Goal: Understand process/instructions: Learn about a topic

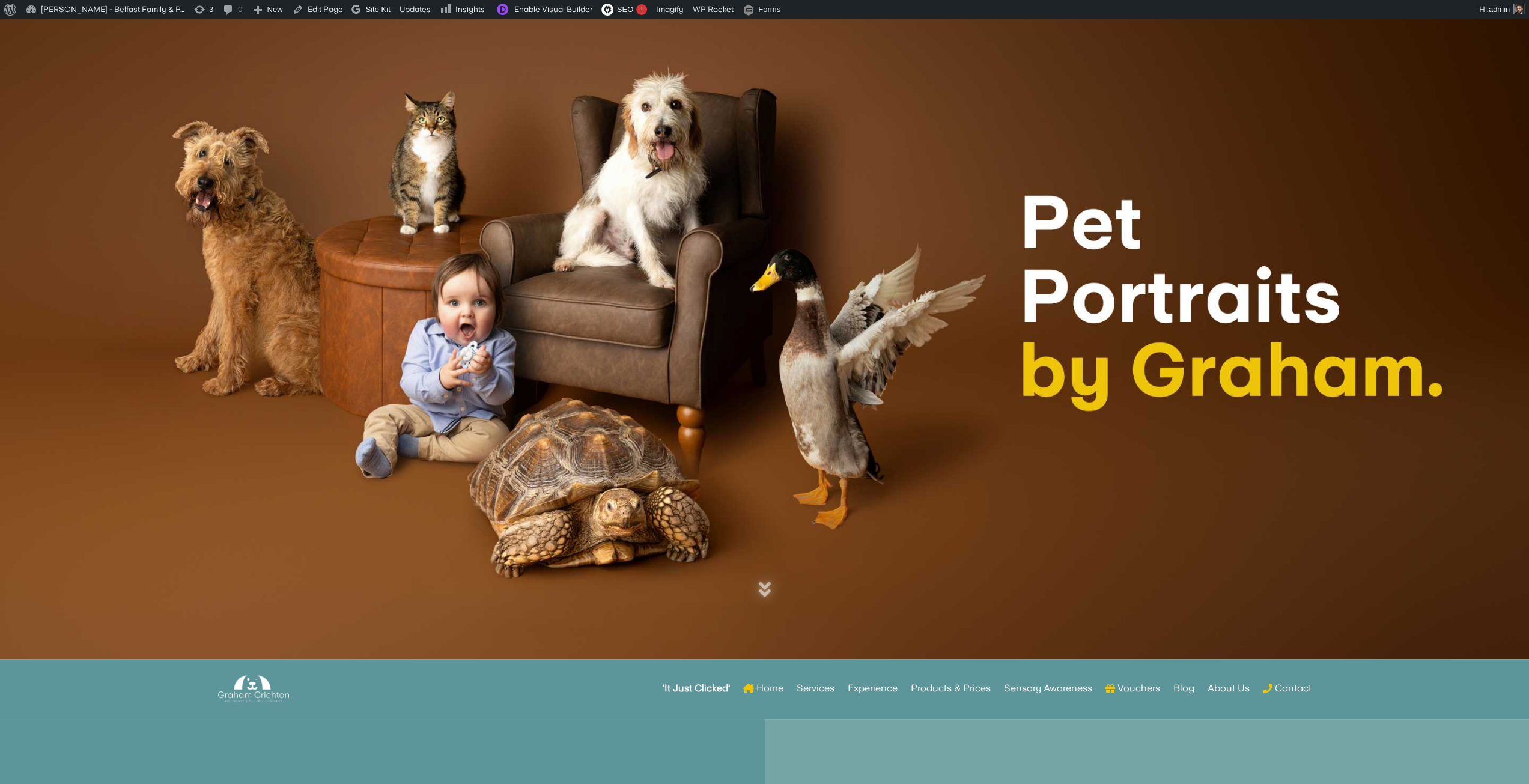
scroll to position [420, 0]
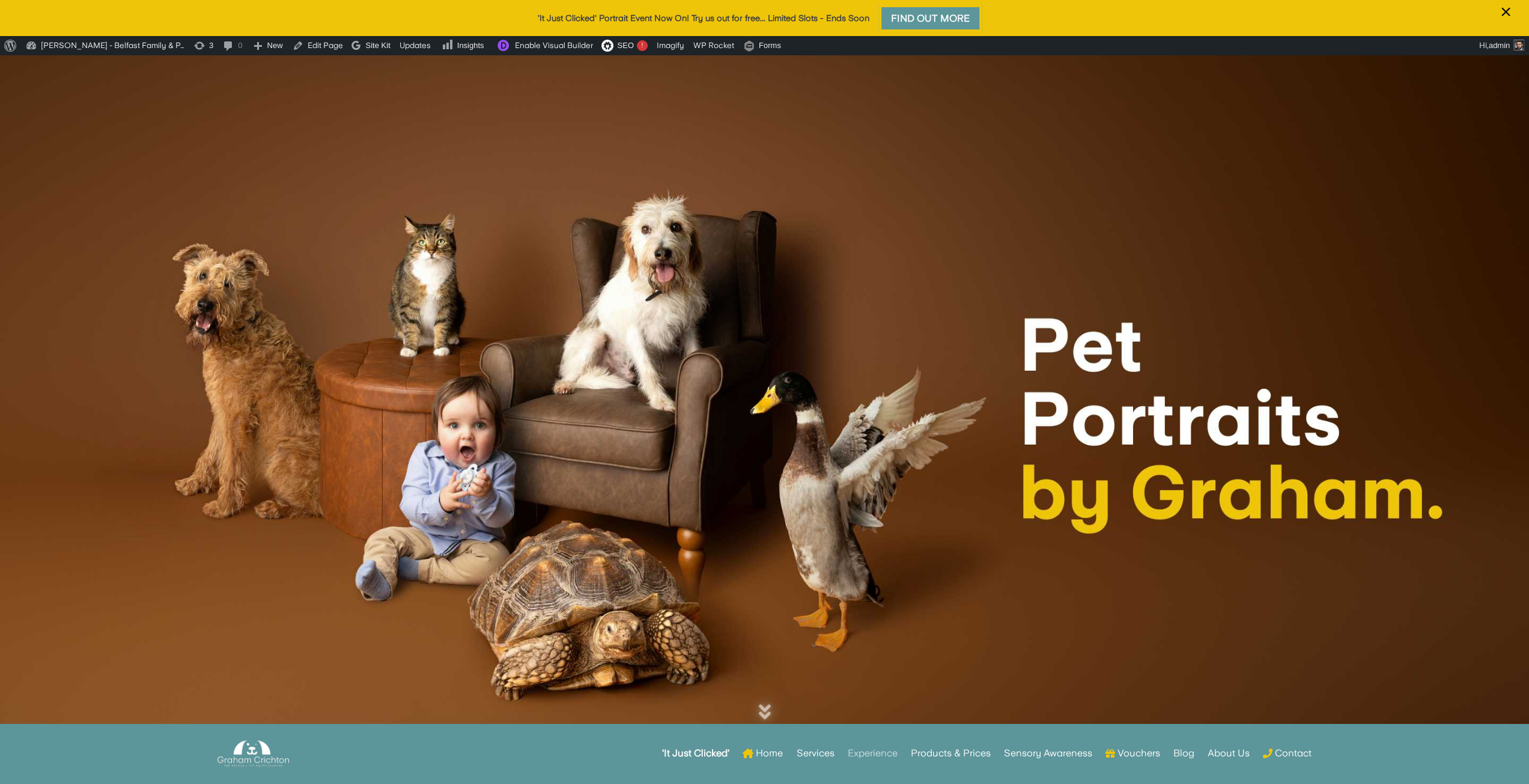
click at [871, 757] on link "Experience" at bounding box center [872, 753] width 50 height 47
